Goal: Navigation & Orientation: Find specific page/section

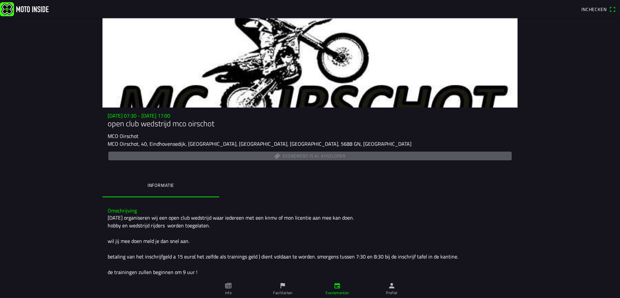
click at [30, 9] on img at bounding box center [24, 9] width 49 height 14
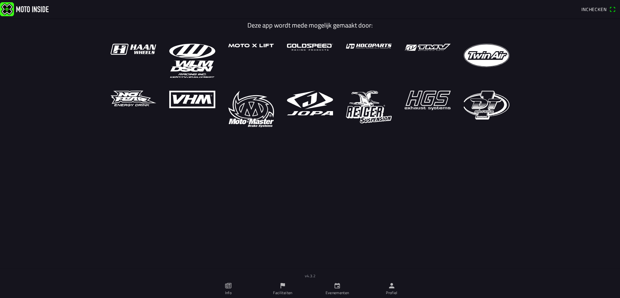
click at [336, 288] on icon "calendar" at bounding box center [337, 285] width 7 height 7
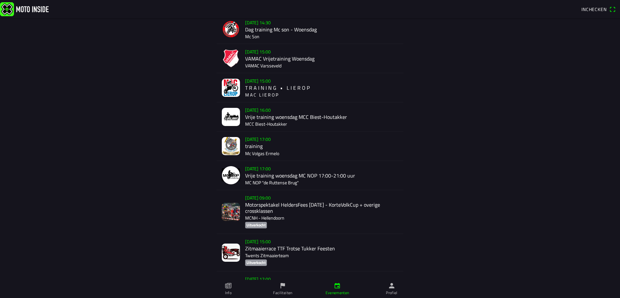
scroll to position [130, 0]
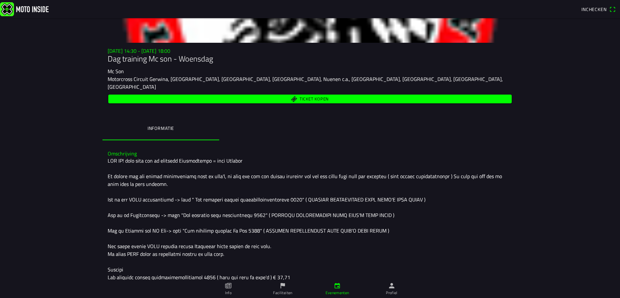
scroll to position [97, 0]
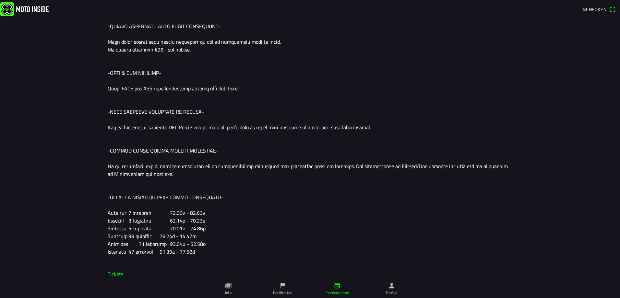
scroll to position [227, 0]
